Goal: Information Seeking & Learning: Learn about a topic

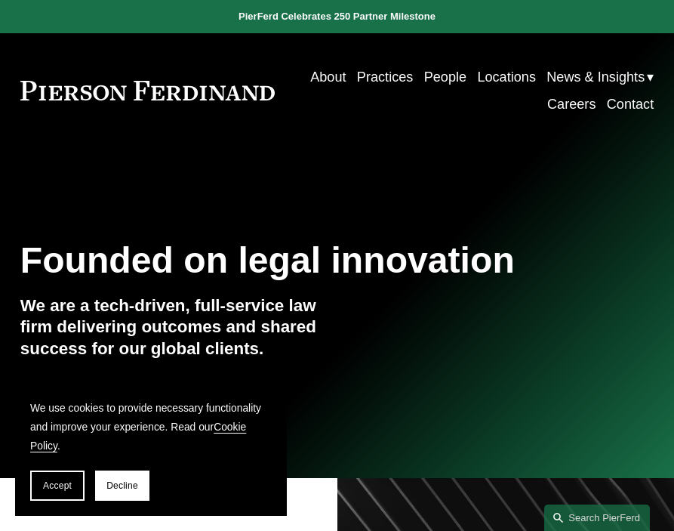
click at [441, 81] on link "People" at bounding box center [445, 76] width 42 height 27
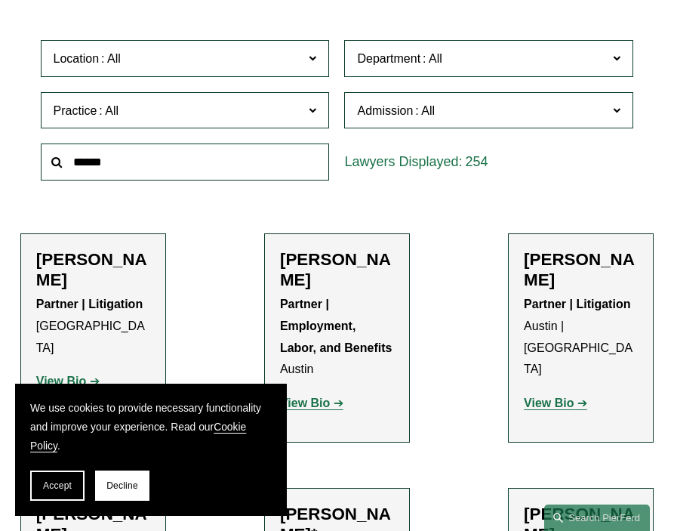
scroll to position [378, 0]
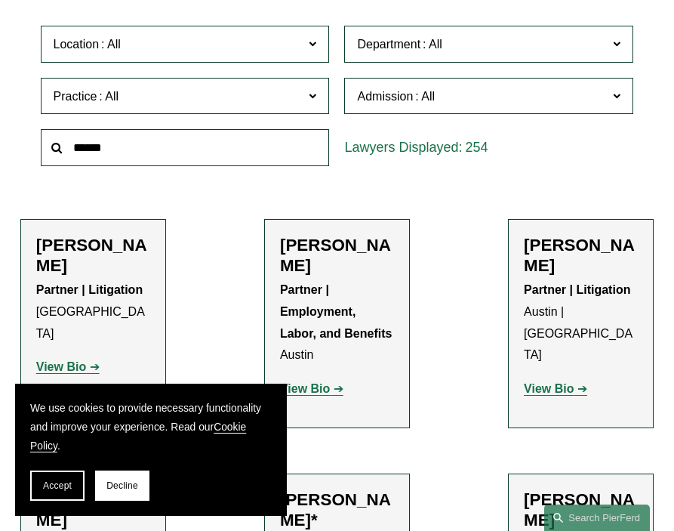
click at [207, 151] on input "text" at bounding box center [185, 147] width 289 height 37
type input "*****"
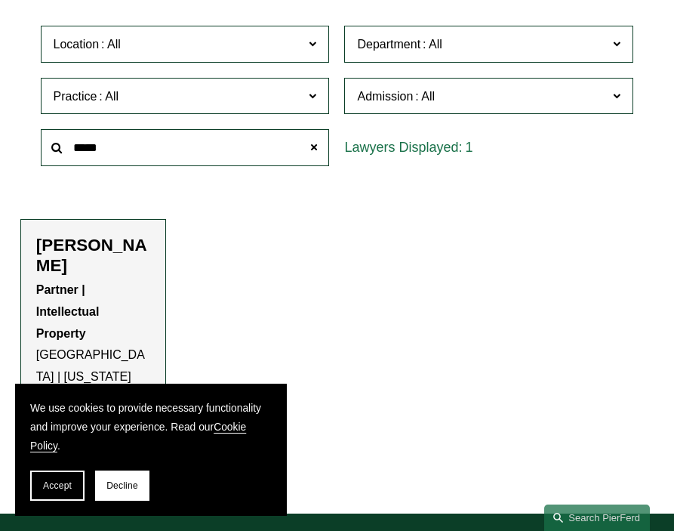
click at [91, 249] on h2 "Eric N. Kohli" at bounding box center [93, 255] width 114 height 41
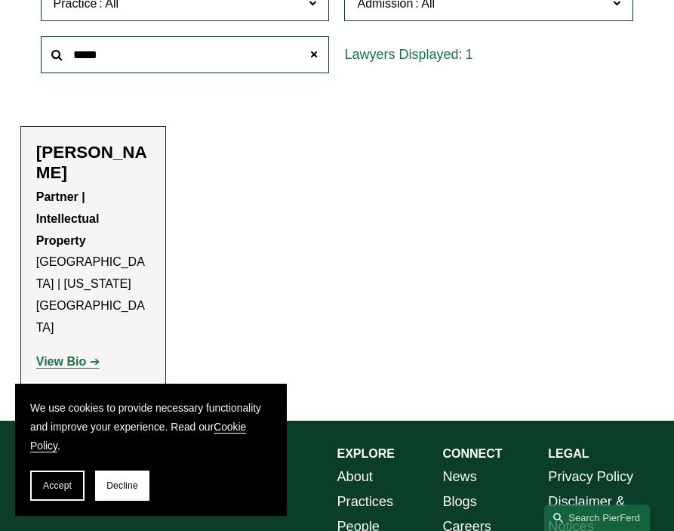
scroll to position [529, 0]
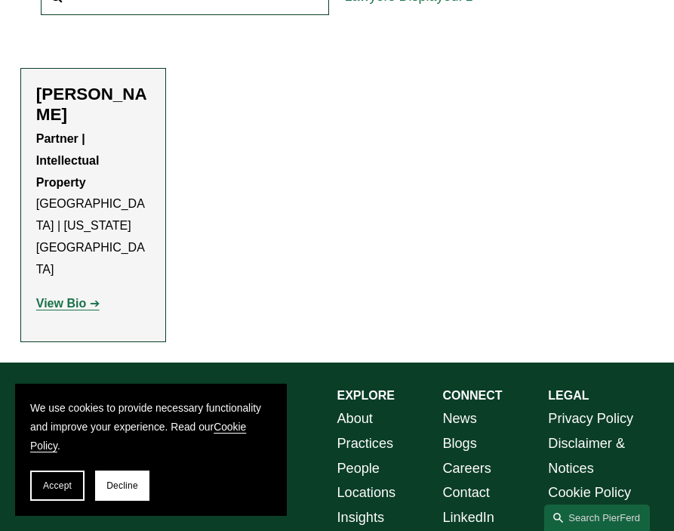
click at [62, 297] on strong "View Bio" at bounding box center [61, 303] width 50 height 13
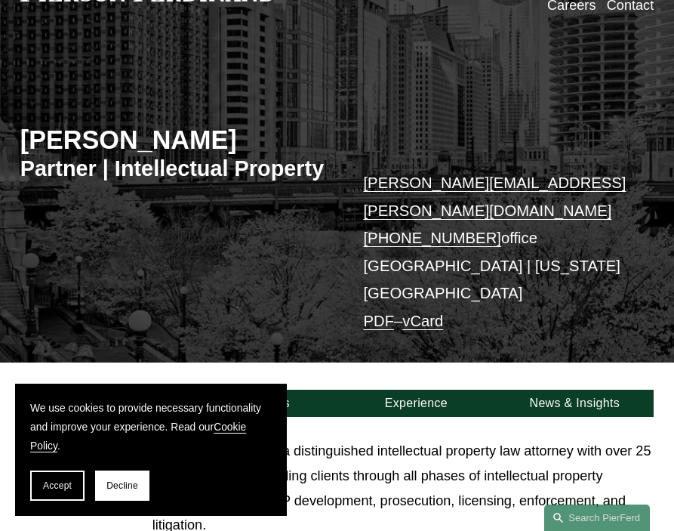
scroll to position [302, 0]
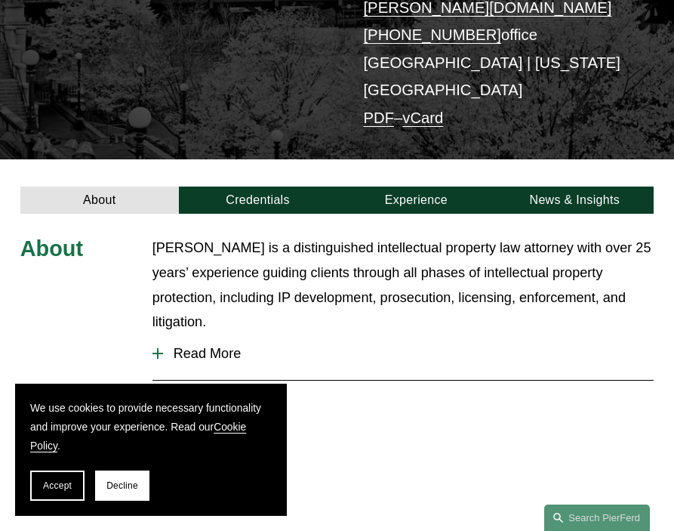
click at [233, 346] on span "Read More" at bounding box center [409, 354] width 492 height 16
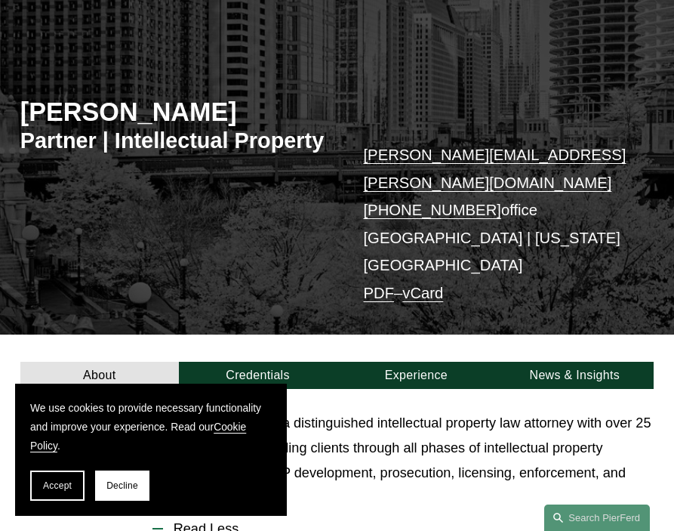
scroll to position [151, 0]
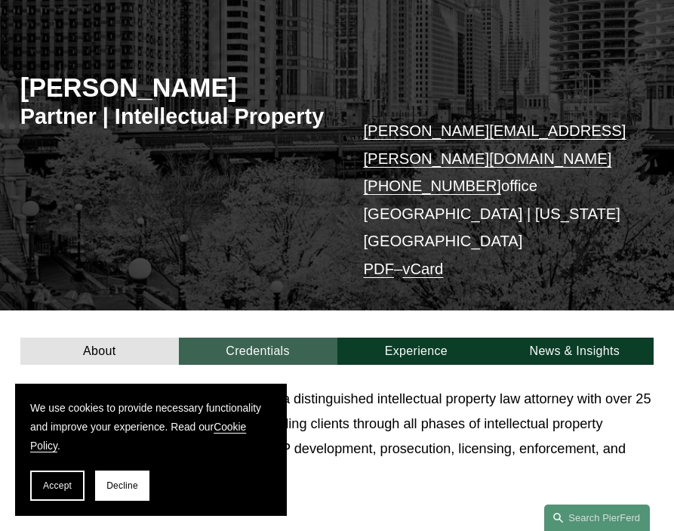
click at [264, 338] on link "Credentials" at bounding box center [258, 351] width 159 height 27
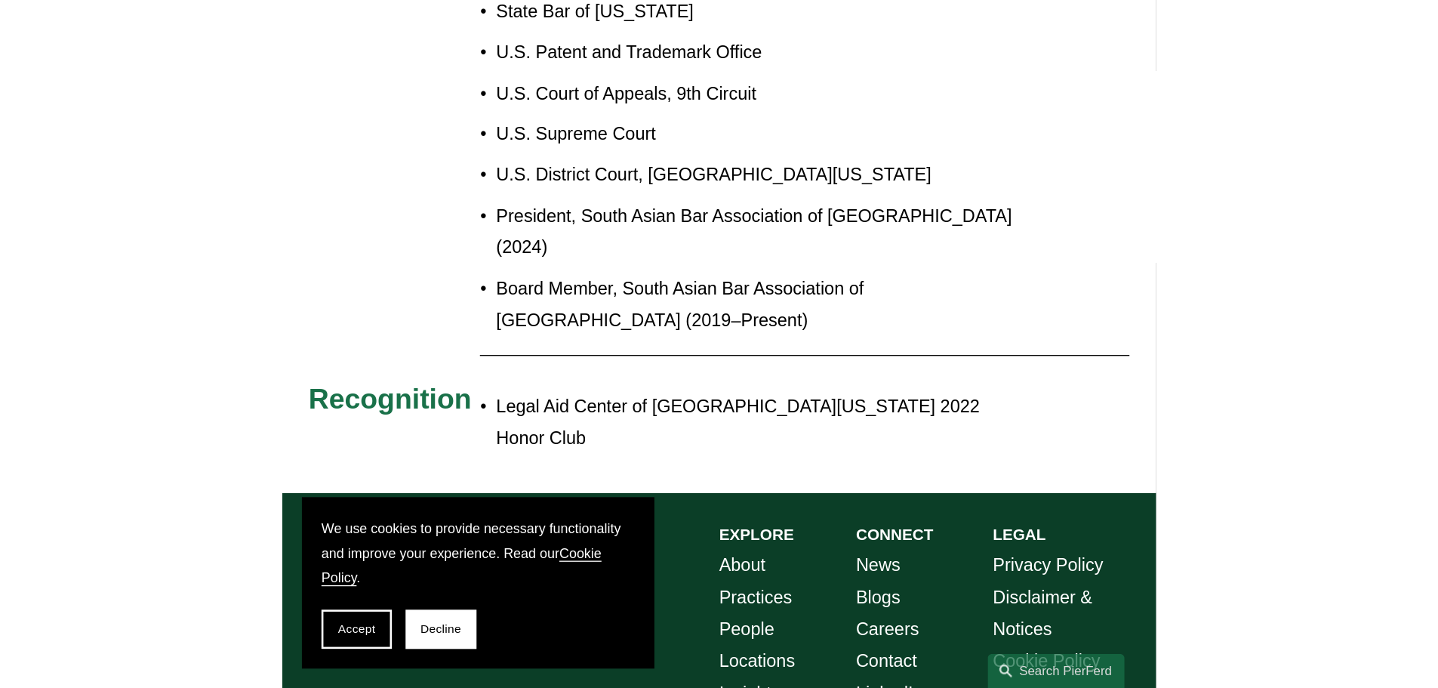
scroll to position [302, 0]
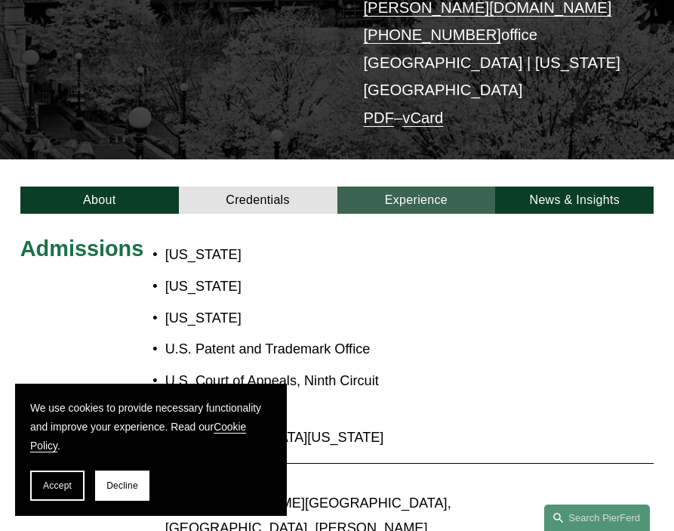
click at [399, 187] on link "Experience" at bounding box center [417, 200] width 159 height 27
